Goal: Task Accomplishment & Management: Manage account settings

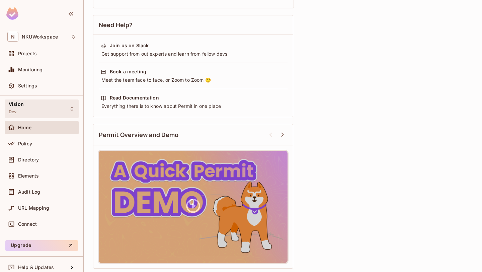
click at [59, 112] on div "Vision Dev" at bounding box center [42, 108] width 74 height 18
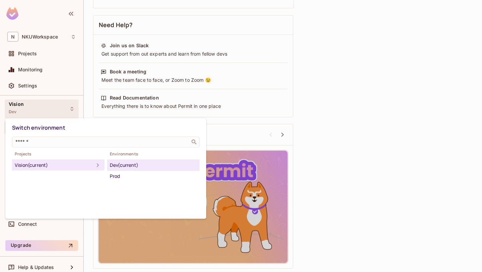
click at [59, 112] on div at bounding box center [241, 136] width 482 height 272
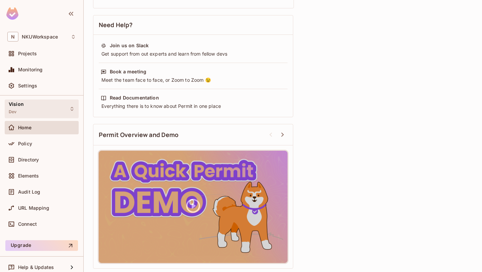
click at [59, 112] on div "Vision Dev" at bounding box center [42, 108] width 74 height 18
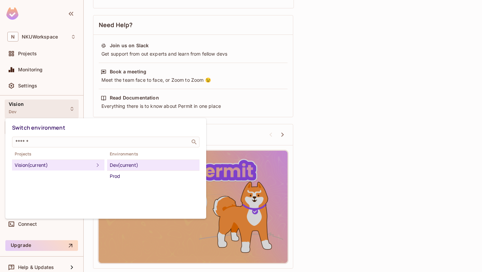
click at [348, 183] on div at bounding box center [241, 136] width 482 height 272
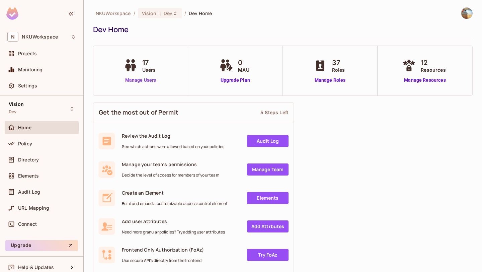
click at [136, 81] on link "Manage Users" at bounding box center [140, 80] width 37 height 7
